Goal: Task Accomplishment & Management: Complete application form

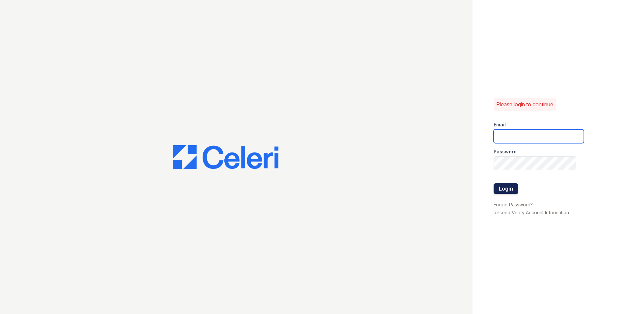
type input "Twalker@rushmoremgmt.com"
click at [508, 185] on button "Login" at bounding box center [505, 188] width 25 height 11
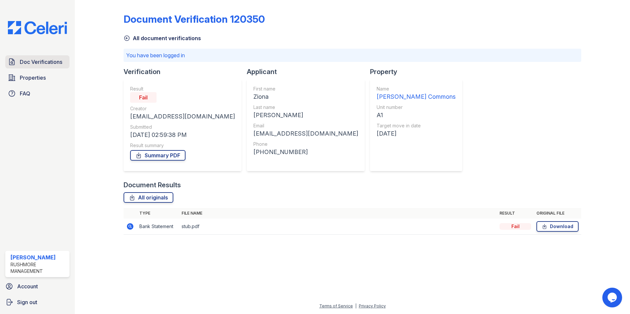
click at [50, 60] on span "Doc Verifications" at bounding box center [41, 62] width 42 height 8
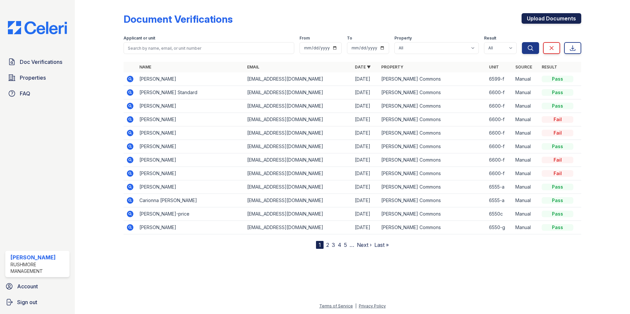
click at [558, 17] on link "Upload Documents" at bounding box center [551, 18] width 60 height 11
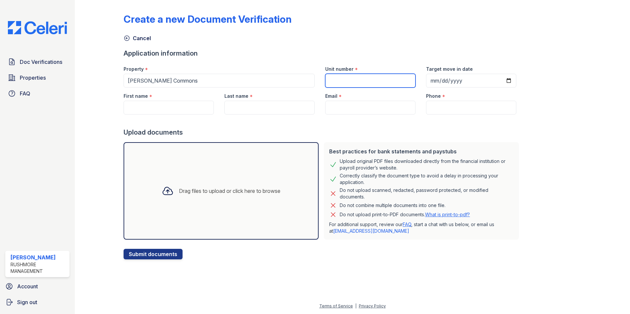
click at [356, 80] on input "Unit number" at bounding box center [370, 81] width 90 height 14
type input "6599-c"
click at [434, 80] on input "Target move in date" at bounding box center [471, 81] width 90 height 14
type input "[DATE]"
click at [436, 37] on div "Cancel" at bounding box center [351, 36] width 457 height 12
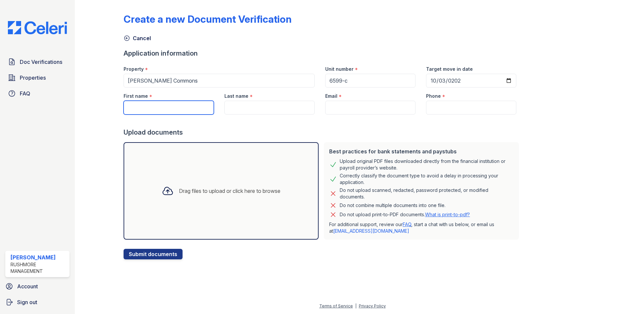
click at [159, 107] on input "First name" at bounding box center [168, 108] width 90 height 14
paste input "Ruthline"
type input "Ruthline"
click at [255, 110] on input "Last name" at bounding box center [269, 108] width 90 height 14
paste input "Despeignes"
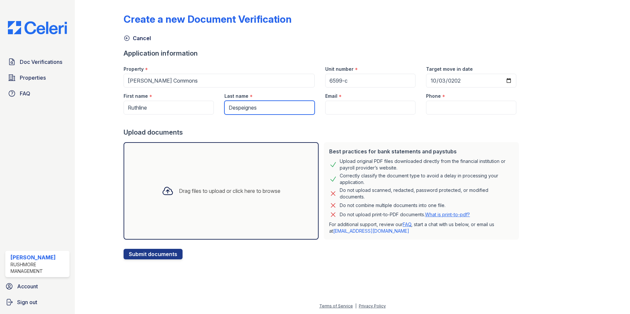
type input "Despeignes"
click at [374, 113] on input "Email" at bounding box center [370, 108] width 90 height 14
paste input "[EMAIL_ADDRESS][DOMAIN_NAME]"
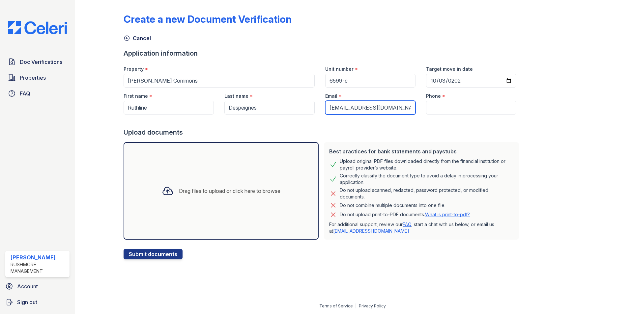
type input "[EMAIL_ADDRESS][DOMAIN_NAME]"
click at [445, 103] on input "Phone" at bounding box center [471, 108] width 90 height 14
paste input "[PHONE_NUMBER]"
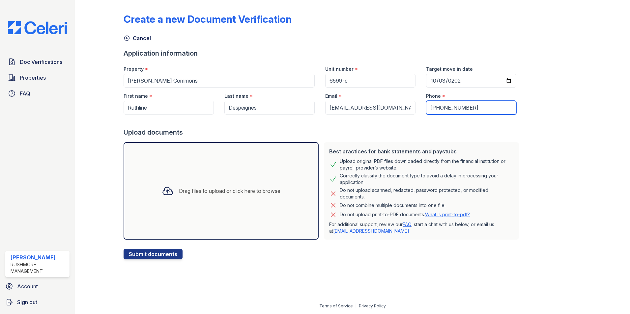
type input "[PHONE_NUMBER]"
click at [188, 194] on div "Drag files to upload or click here to browse" at bounding box center [229, 191] width 101 height 8
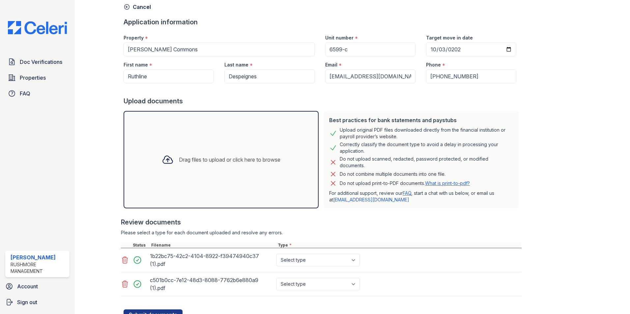
scroll to position [60, 0]
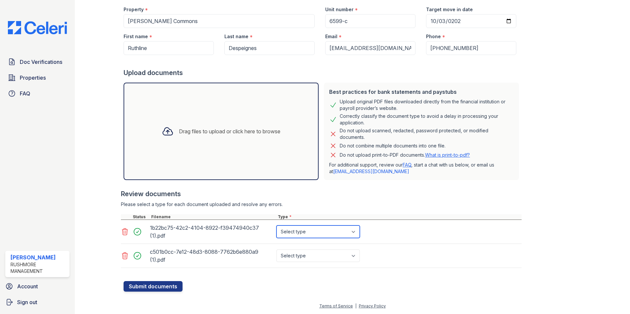
click at [312, 232] on select "Select type Paystub Bank Statement Offer Letter Tax Documents Benefit Award Let…" at bounding box center [317, 232] width 83 height 13
select select "paystub"
click at [276, 226] on select "Select type Paystub Bank Statement Offer Letter Tax Documents Benefit Award Let…" at bounding box center [317, 232] width 83 height 13
click at [309, 257] on select "Select type Paystub Bank Statement Offer Letter Tax Documents Benefit Award Let…" at bounding box center [317, 256] width 83 height 13
select select "paystub"
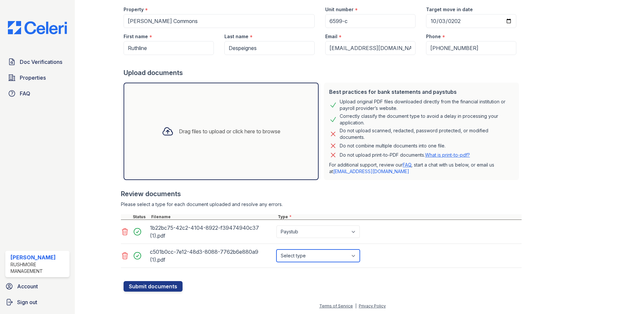
click at [276, 250] on select "Select type Paystub Bank Statement Offer Letter Tax Documents Benefit Award Let…" at bounding box center [317, 256] width 83 height 13
click at [169, 285] on button "Submit documents" at bounding box center [152, 286] width 59 height 11
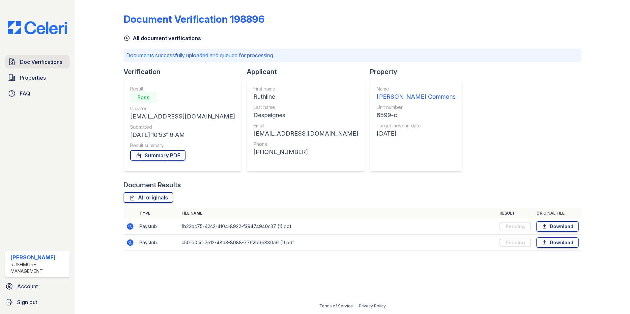
click at [53, 60] on span "Doc Verifications" at bounding box center [41, 62] width 42 height 8
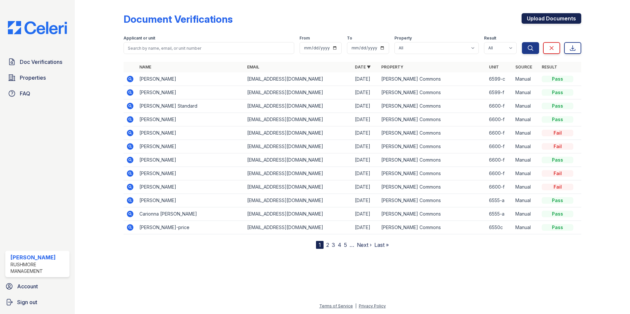
click at [562, 17] on link "Upload Documents" at bounding box center [551, 18] width 60 height 11
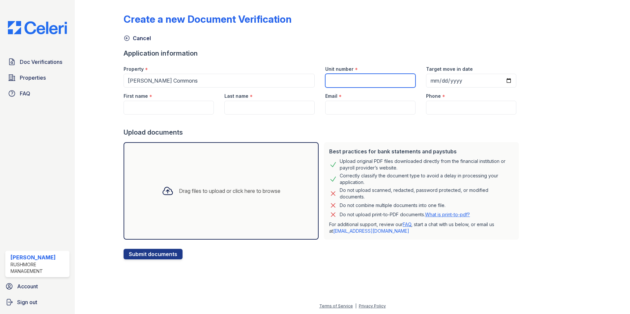
click at [353, 80] on input "Unit number" at bounding box center [370, 81] width 90 height 14
click at [365, 80] on input "Unit number" at bounding box center [370, 81] width 90 height 14
click at [175, 111] on input "First name" at bounding box center [168, 108] width 90 height 14
paste input "[PERSON_NAME]"
type input "[PERSON_NAME]"
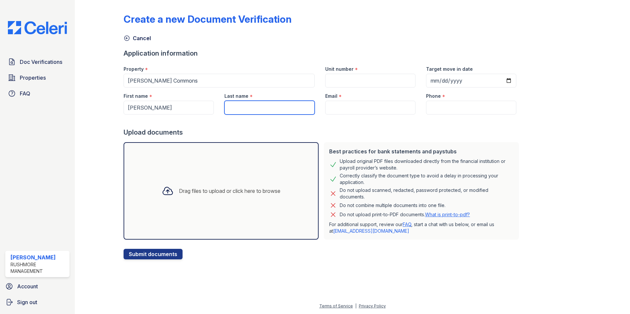
type input "[PERSON_NAME]"
type input "[EMAIL_ADDRESS][DOMAIN_NAME]"
type input "6142640569"
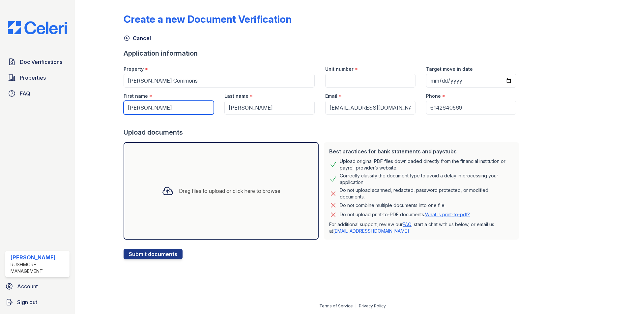
type input "[PERSON_NAME]"
click at [337, 85] on input "Unit number" at bounding box center [370, 81] width 90 height 14
type input "2199-k"
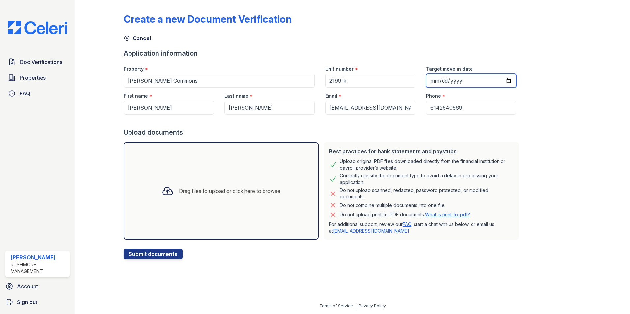
click at [426, 85] on input "Target move in date" at bounding box center [471, 81] width 90 height 14
type input "[DATE]"
click at [202, 205] on div "Drag files to upload or click here to browse" at bounding box center [220, 190] width 195 height 97
click at [227, 224] on div "Drag files to upload or click here to browse" at bounding box center [220, 190] width 195 height 97
click at [179, 190] on div "Drag files to upload or click here to browse" at bounding box center [229, 191] width 101 height 8
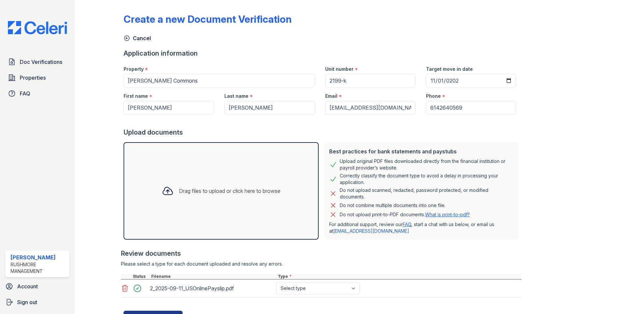
click at [185, 193] on div "Drag files to upload or click here to browse" at bounding box center [229, 191] width 101 height 8
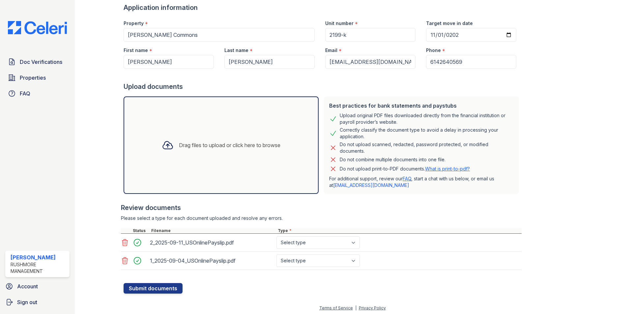
drag, startPoint x: 324, startPoint y: 252, endPoint x: 324, endPoint y: 247, distance: 4.6
click at [324, 249] on div "2_2025-09-11_USOnlinePayslip.pdf Select type Paystub Bank Statement Offer Lette…" at bounding box center [321, 243] width 400 height 18
click at [324, 247] on select "Select type Paystub Bank Statement Offer Letter Tax Documents Benefit Award Let…" at bounding box center [317, 242] width 83 height 13
select select "paystub"
click at [276, 236] on select "Select type Paystub Bank Statement Offer Letter Tax Documents Benefit Award Let…" at bounding box center [317, 242] width 83 height 13
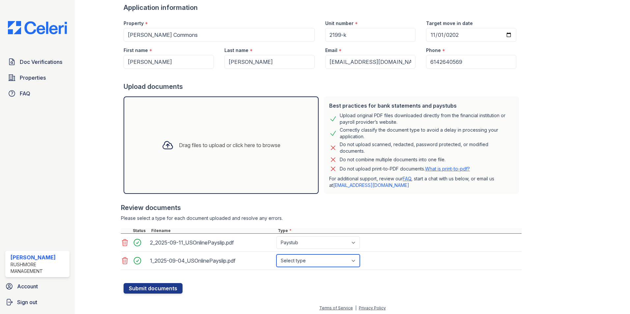
click at [323, 260] on select "Select type Paystub Bank Statement Offer Letter Tax Documents Benefit Award Let…" at bounding box center [317, 261] width 83 height 13
select select "paystub"
click at [276, 255] on select "Select type Paystub Bank Statement Offer Letter Tax Documents Benefit Award Let…" at bounding box center [317, 261] width 83 height 13
click at [159, 290] on button "Submit documents" at bounding box center [152, 288] width 59 height 11
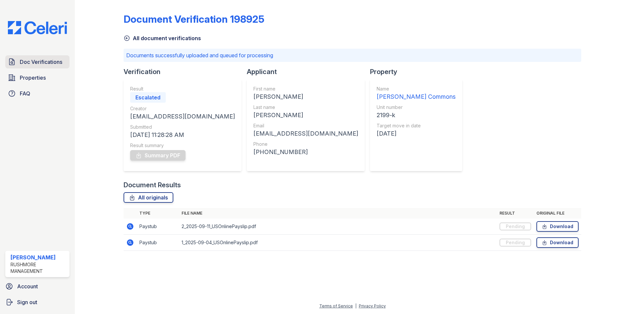
click at [35, 59] on span "Doc Verifications" at bounding box center [41, 62] width 42 height 8
